Goal: Information Seeking & Learning: Learn about a topic

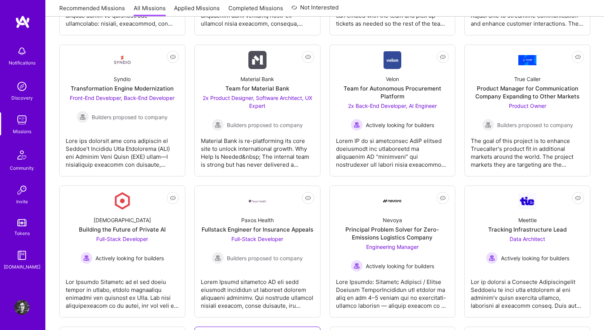
scroll to position [803, 0]
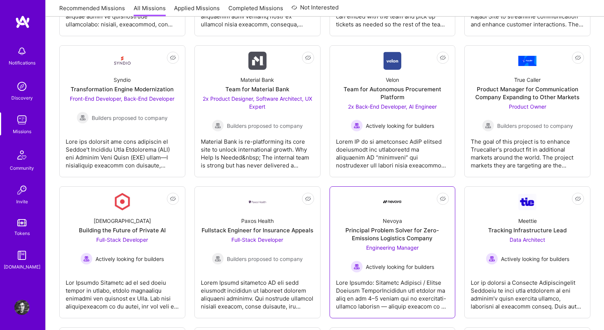
click at [341, 216] on div "Nevoya Principal Problem Solver for Zero-Emissions Logistics Company Engineerin…" at bounding box center [392, 242] width 113 height 62
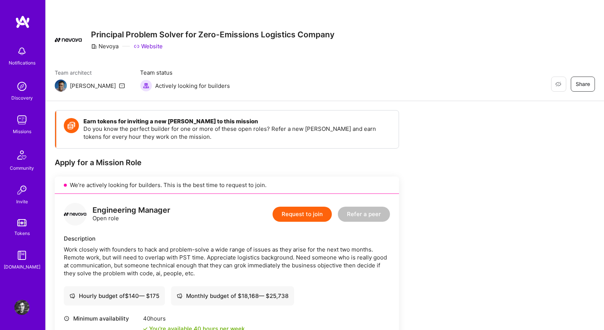
click at [158, 46] on link "Website" at bounding box center [148, 46] width 29 height 8
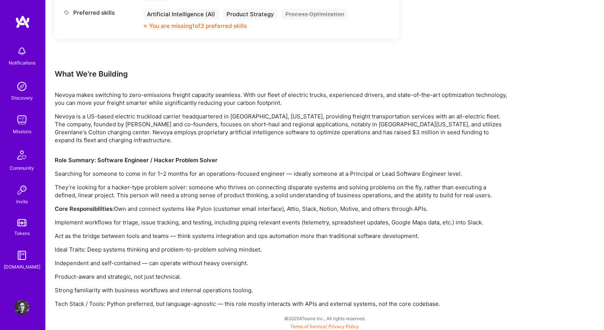
scroll to position [402, 0]
click at [21, 125] on img at bounding box center [21, 119] width 15 height 15
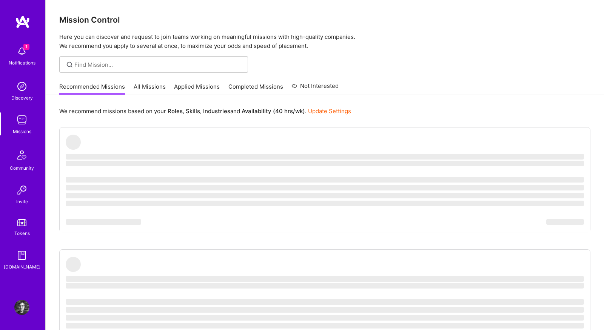
click at [25, 52] on img at bounding box center [21, 51] width 15 height 15
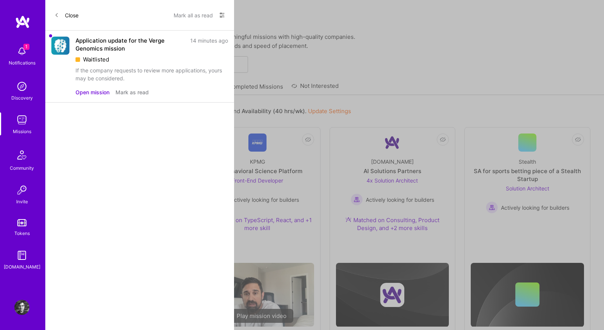
click at [140, 88] on button "Mark as read" at bounding box center [131, 92] width 33 height 8
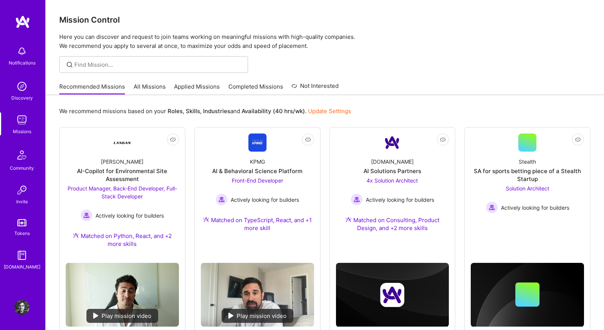
click at [135, 86] on link "All Missions" at bounding box center [150, 89] width 32 height 12
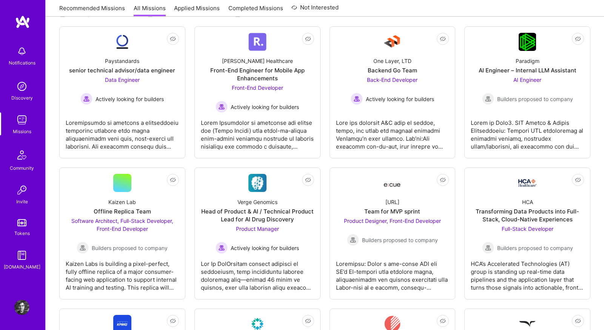
scroll to position [133, 0]
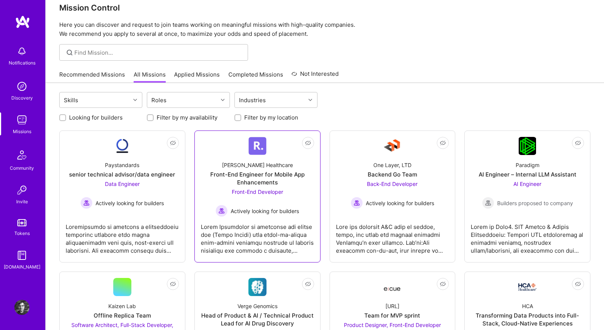
scroll to position [10, 0]
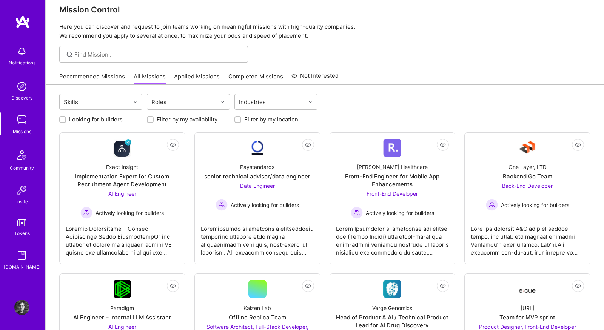
scroll to position [10, 0]
click at [86, 162] on div "Exact Insight Implementation Expert for Custom Recruitment Agent Development AI…" at bounding box center [122, 188] width 113 height 62
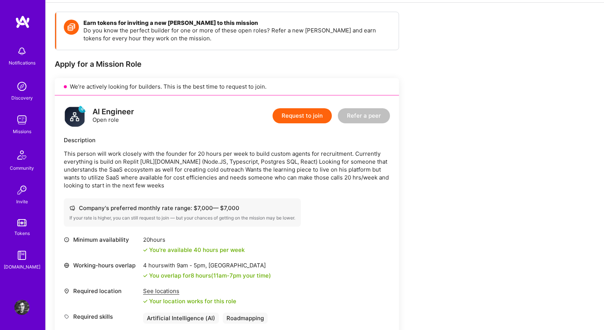
scroll to position [96, 0]
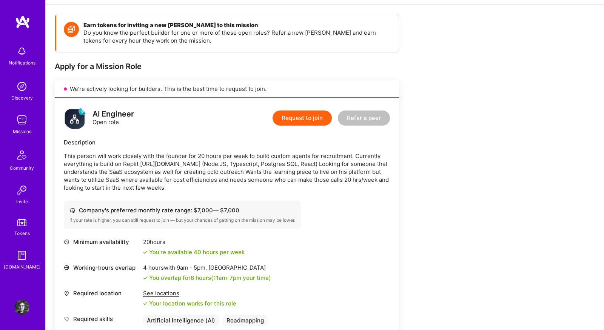
click at [26, 119] on img at bounding box center [21, 119] width 15 height 15
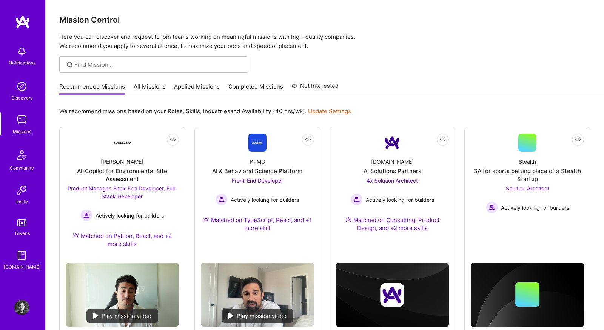
click at [149, 88] on link "All Missions" at bounding box center [150, 89] width 32 height 12
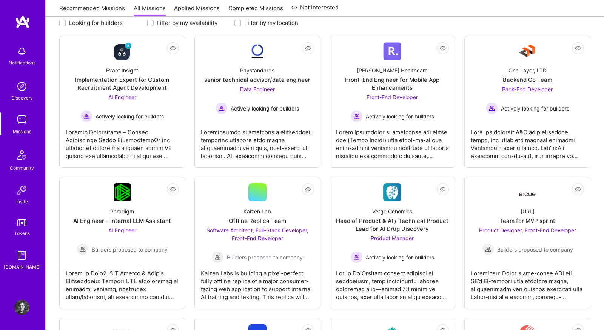
scroll to position [108, 0]
